Goal: Task Accomplishment & Management: Use online tool/utility

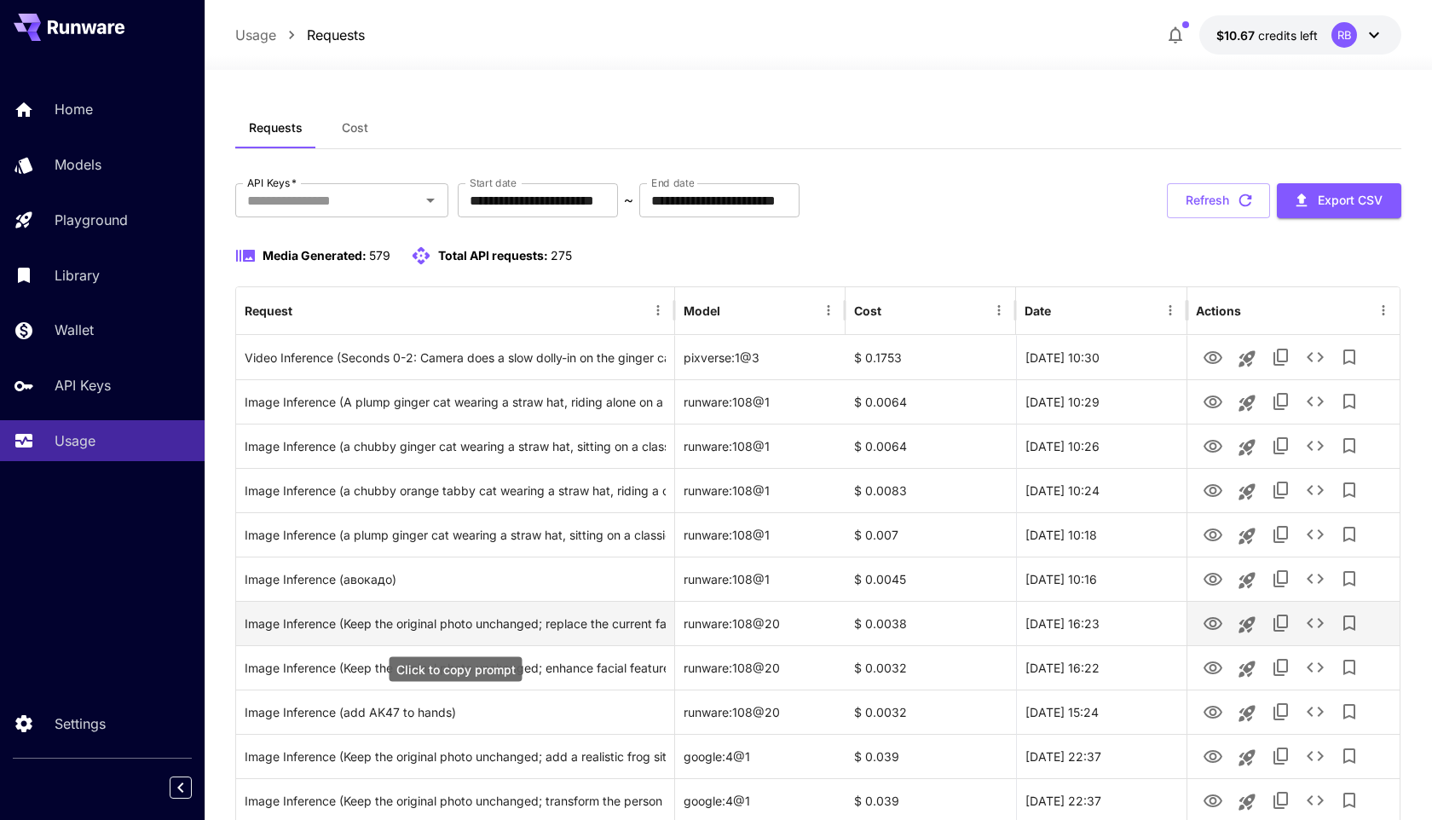
scroll to position [8, 0]
